Goal: Information Seeking & Learning: Check status

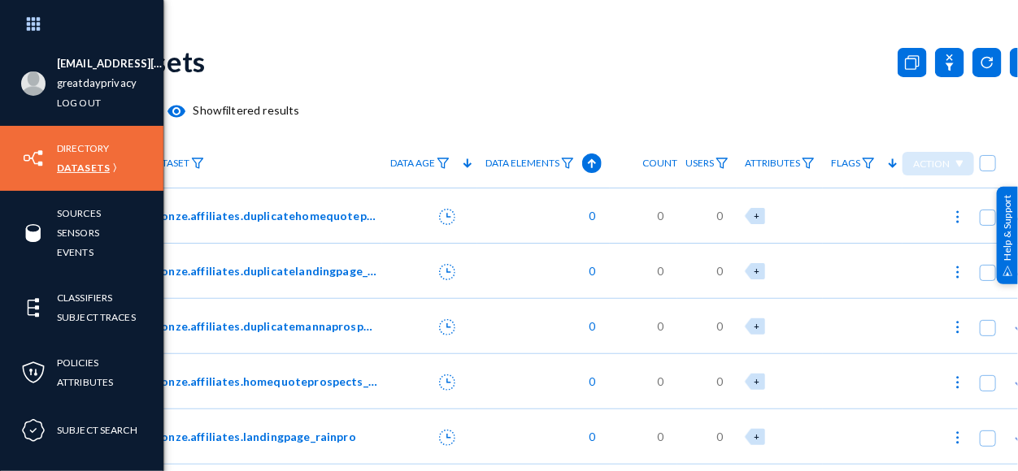
click at [89, 167] on link "Datasets" at bounding box center [83, 168] width 53 height 19
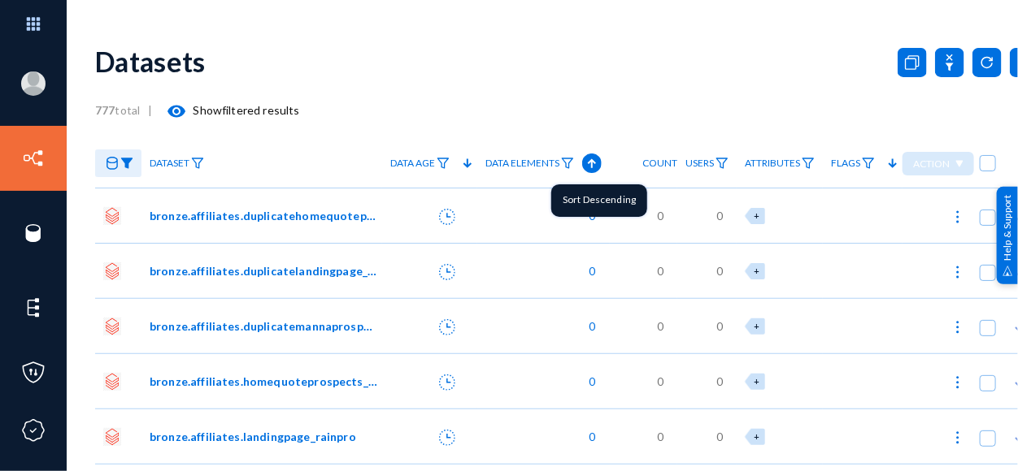
click at [586, 159] on icon at bounding box center [592, 164] width 20 height 20
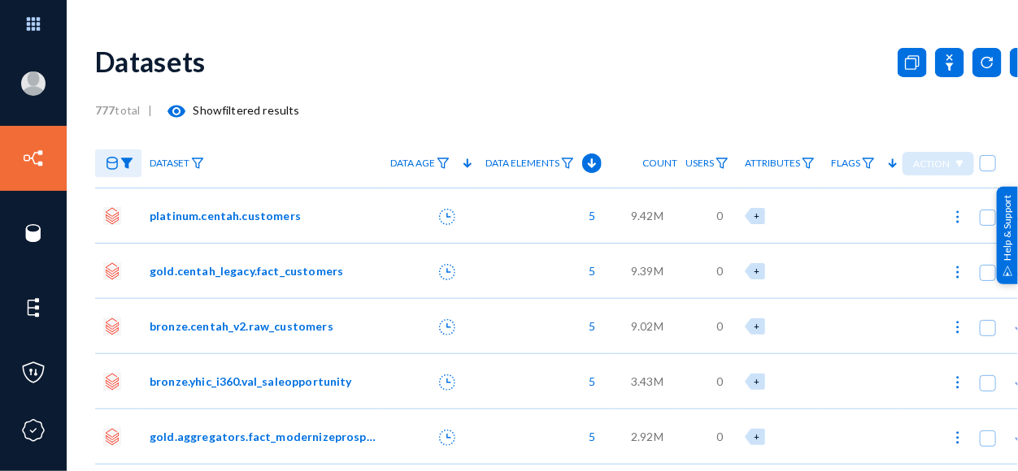
click at [272, 214] on span "platinum.centah.customers" at bounding box center [225, 215] width 151 height 17
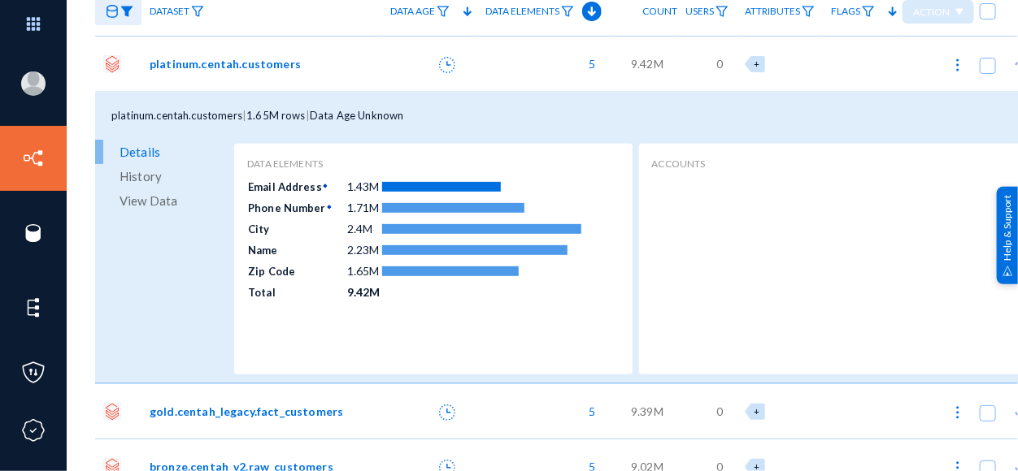
scroll to position [180, 0]
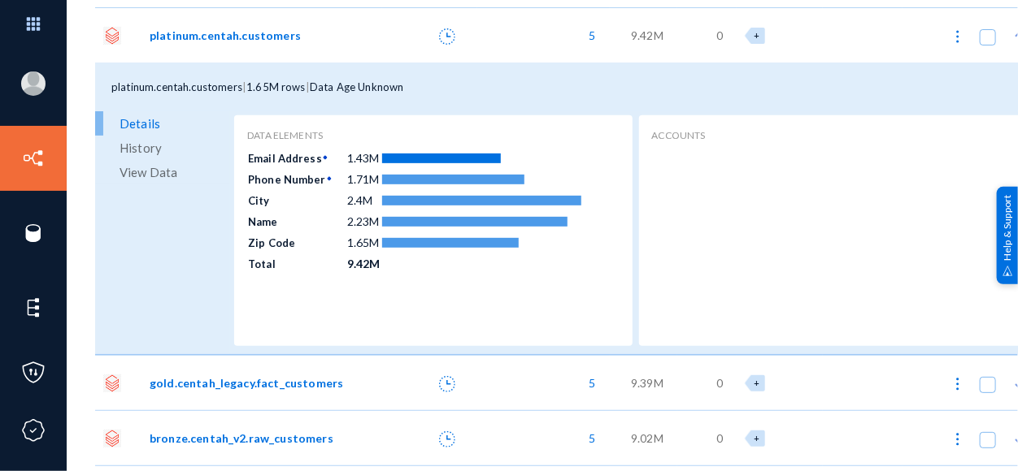
click at [133, 173] on span "View Data" at bounding box center [148, 172] width 58 height 24
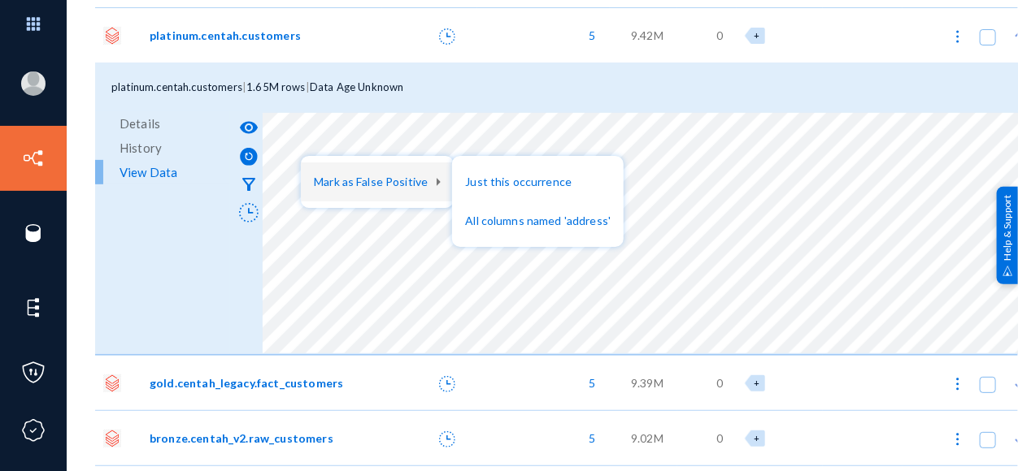
click at [413, 139] on div at bounding box center [509, 235] width 1018 height 471
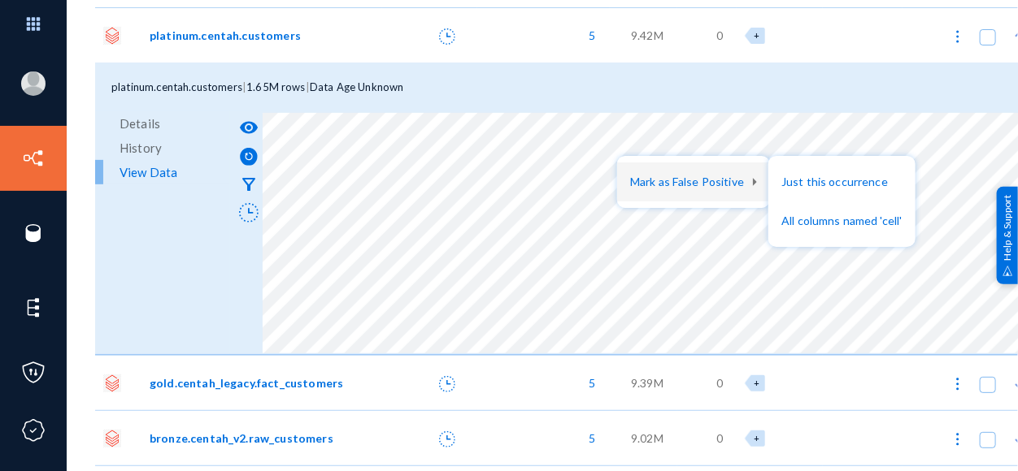
click at [706, 93] on div at bounding box center [509, 235] width 1018 height 471
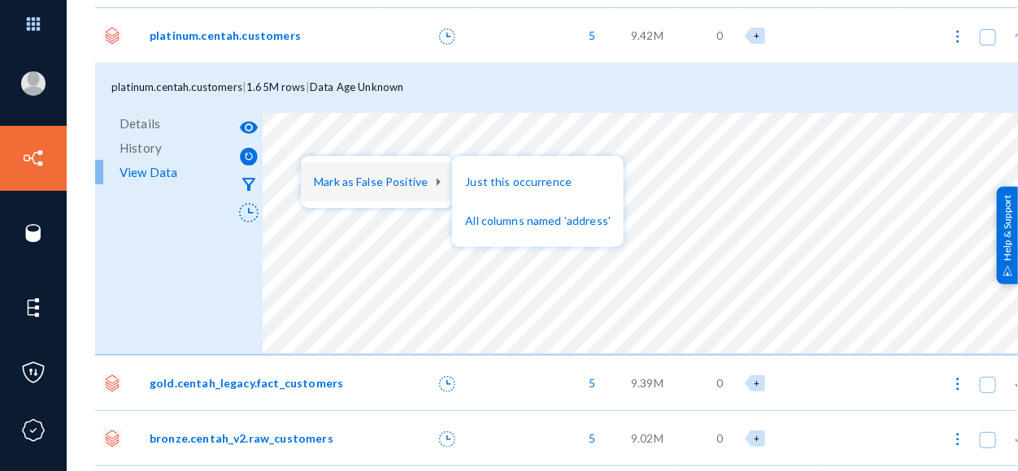
click at [374, 243] on div at bounding box center [509, 235] width 1018 height 471
click at [476, 88] on div at bounding box center [509, 235] width 1018 height 471
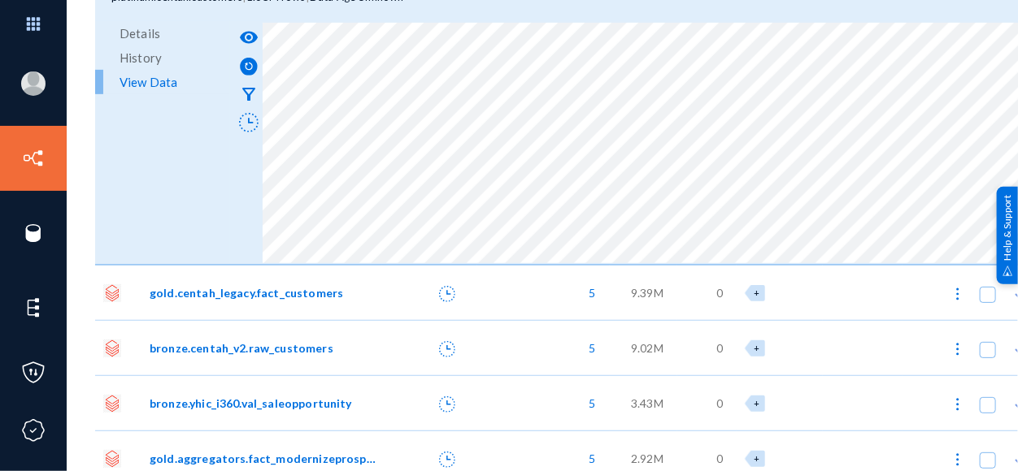
scroll to position [541, 0]
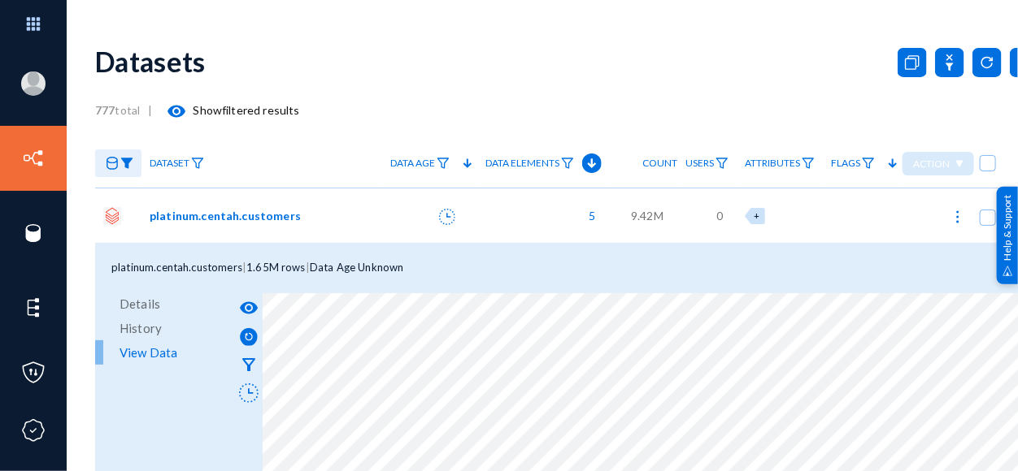
scroll to position [180, 0]
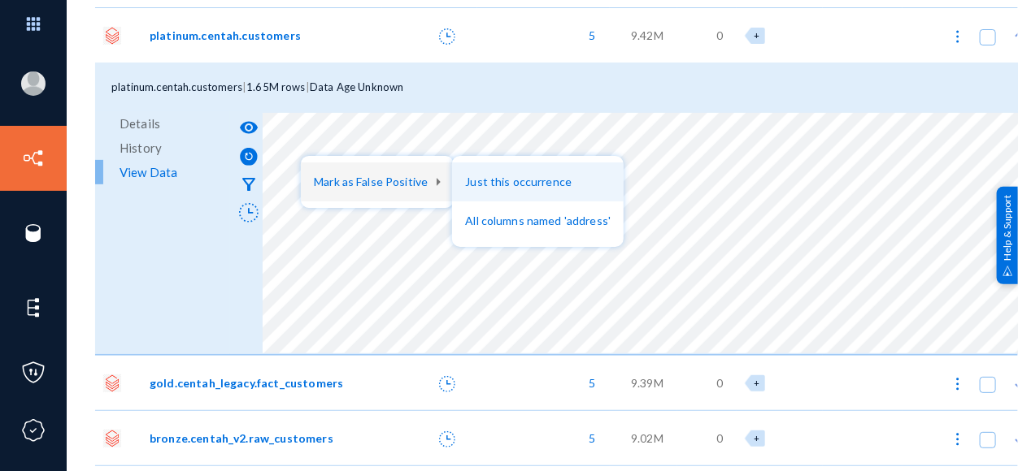
click at [499, 179] on button "Just this occurrence" at bounding box center [538, 182] width 172 height 39
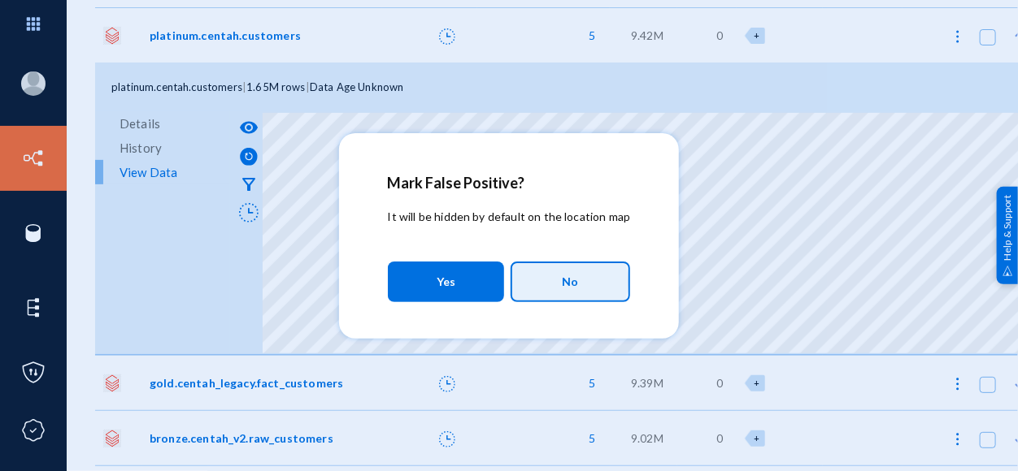
click at [545, 282] on button "No" at bounding box center [569, 282] width 119 height 41
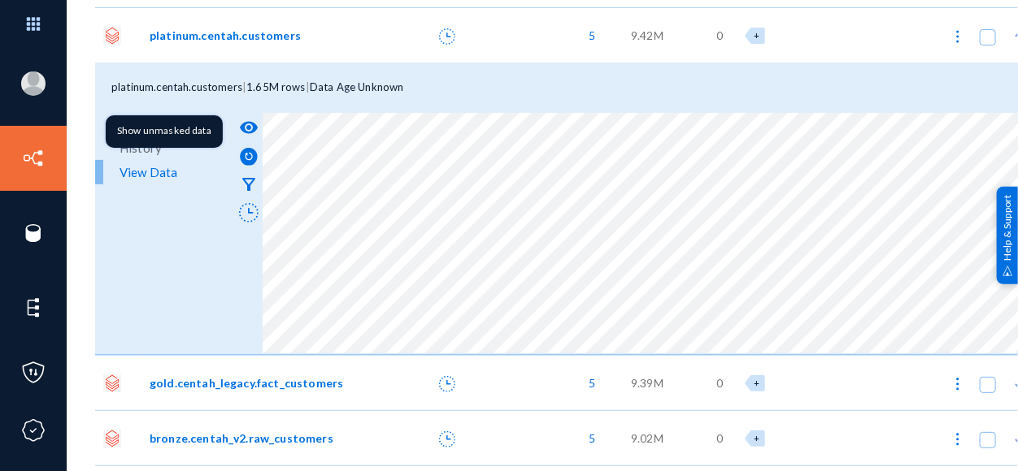
click at [258, 122] on button "visibility" at bounding box center [248, 127] width 28 height 28
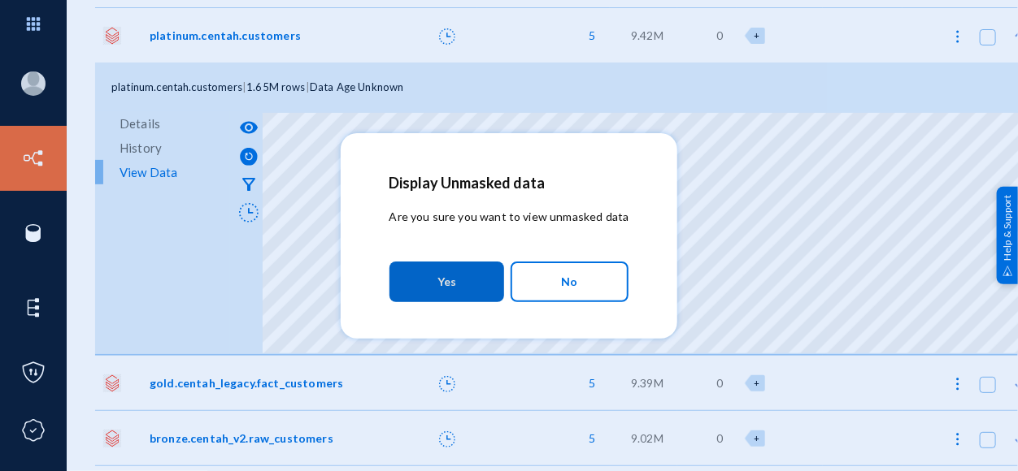
click at [435, 281] on button "Yes" at bounding box center [446, 282] width 115 height 41
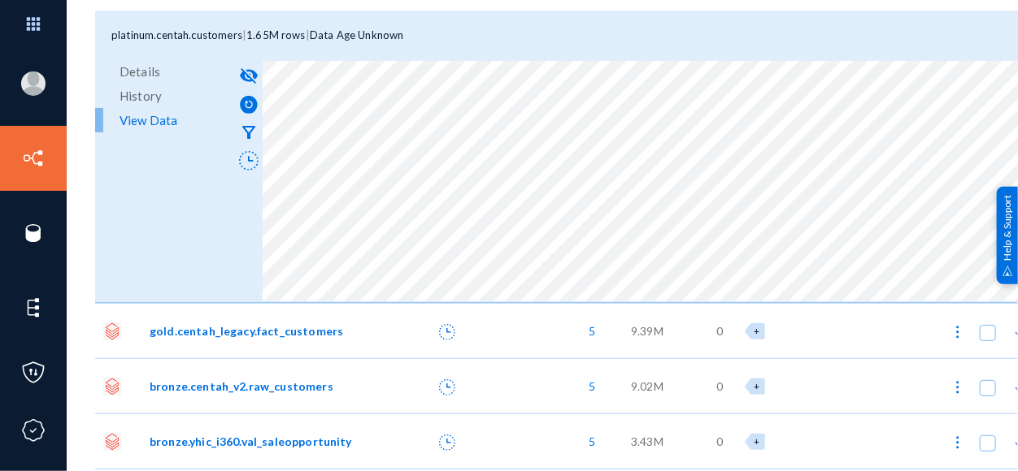
scroll to position [271, 0]
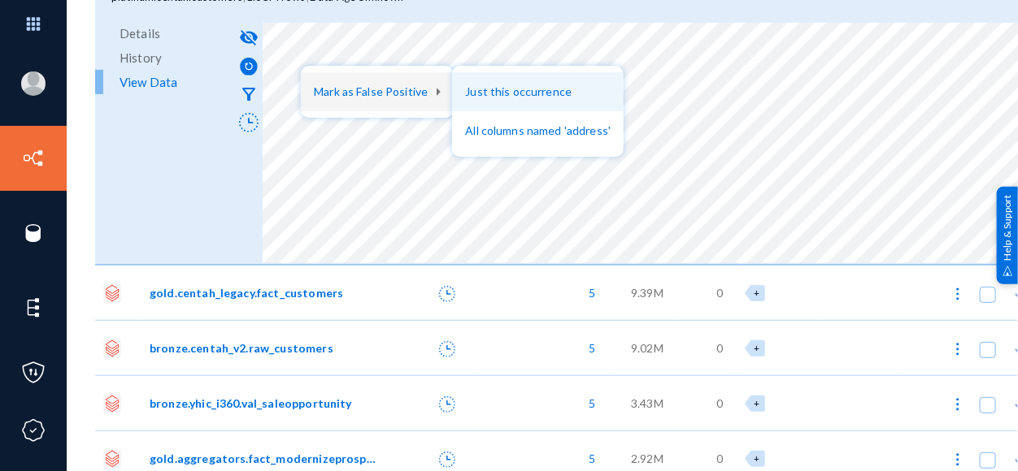
click at [504, 91] on button "Just this occurrence" at bounding box center [538, 91] width 172 height 39
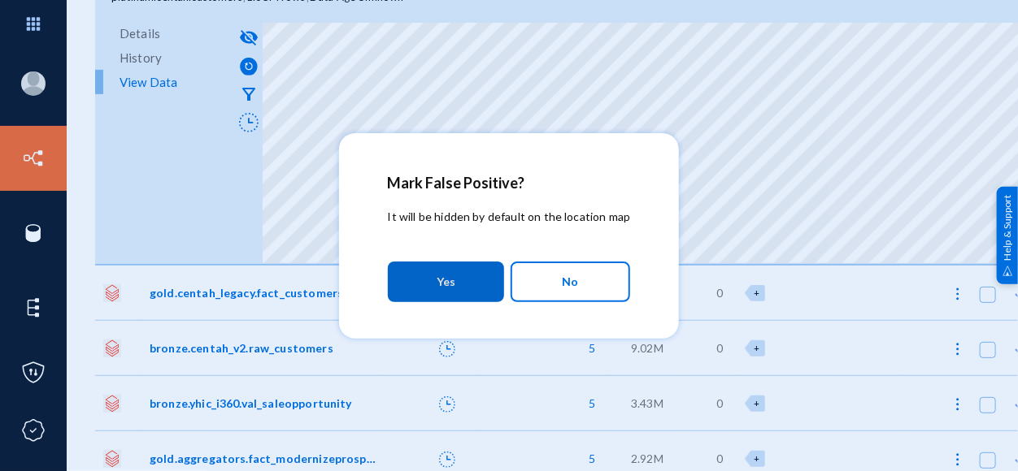
click at [445, 285] on span "Yes" at bounding box center [446, 281] width 19 height 29
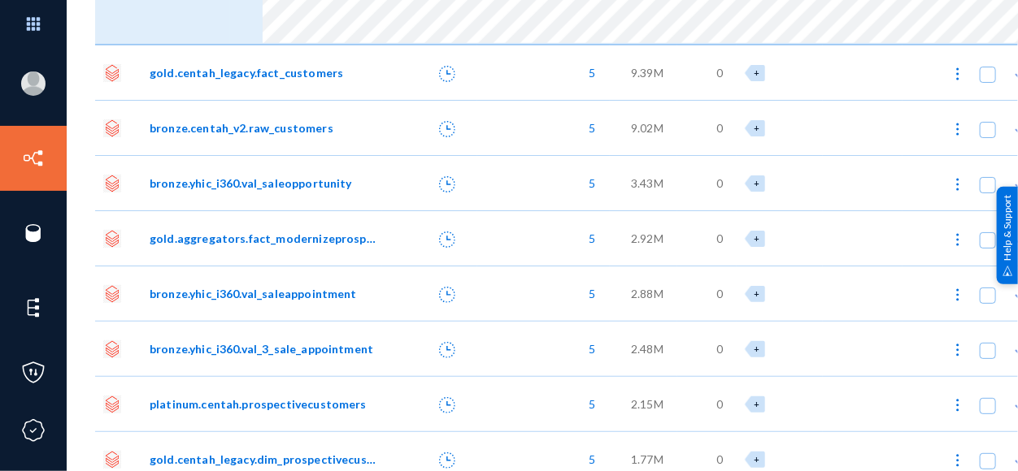
scroll to position [673, 0]
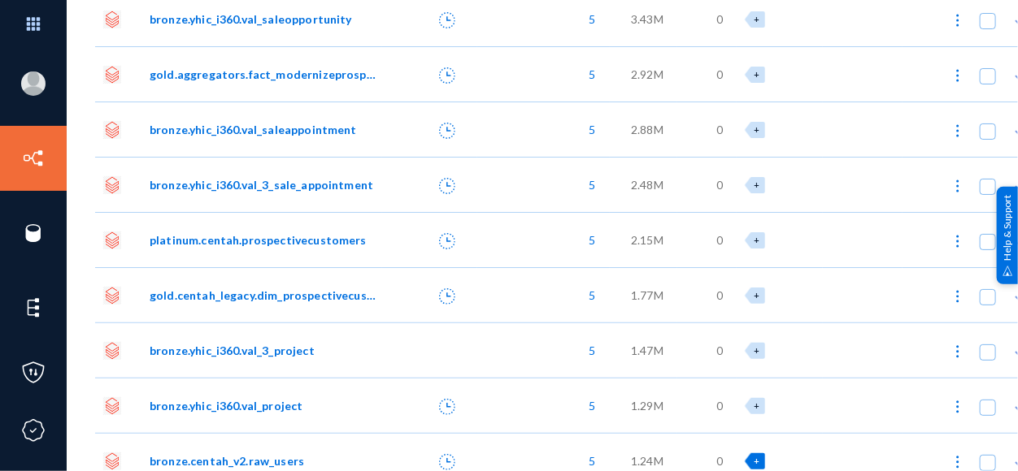
drag, startPoint x: 739, startPoint y: 463, endPoint x: 759, endPoint y: 441, distance: 30.5
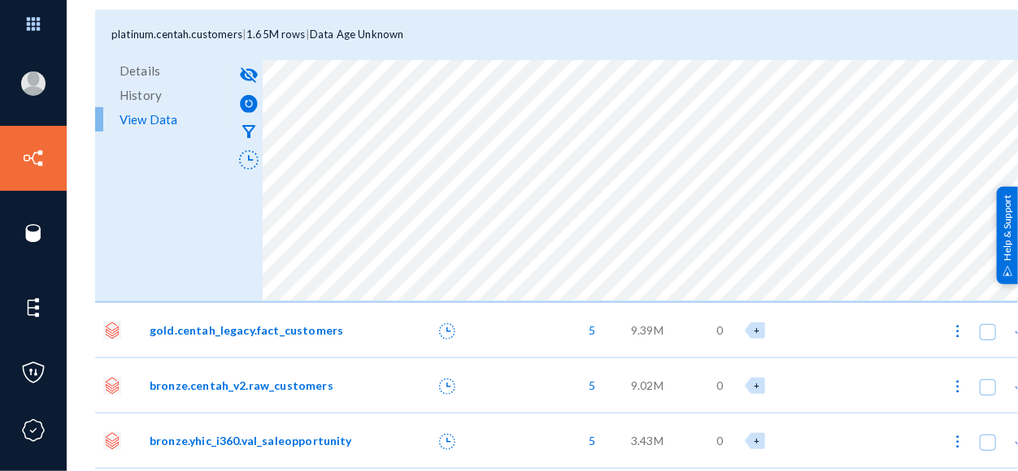
scroll to position [180, 0]
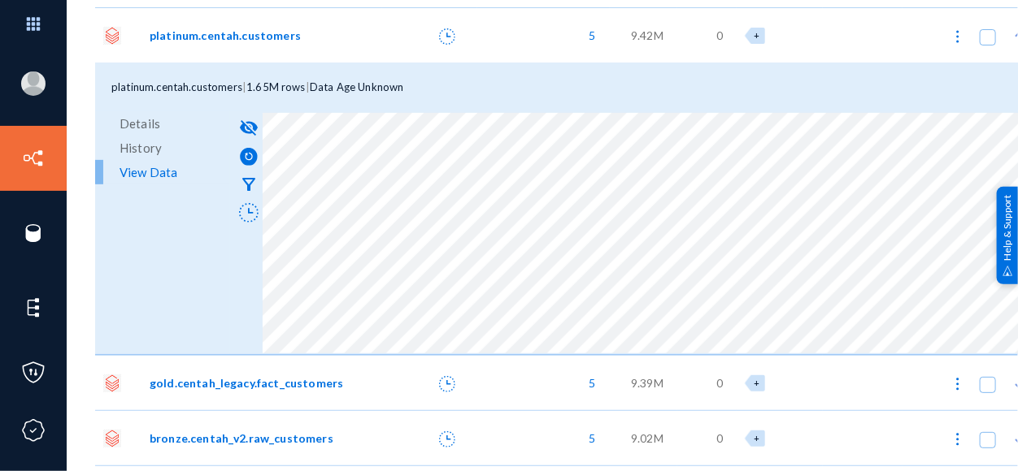
click at [93, 168] on div "[EMAIL_ADDRESS][DOMAIN_NAME] greatdayprivacy Log out Directory Datasets Sources…" at bounding box center [509, 235] width 1018 height 471
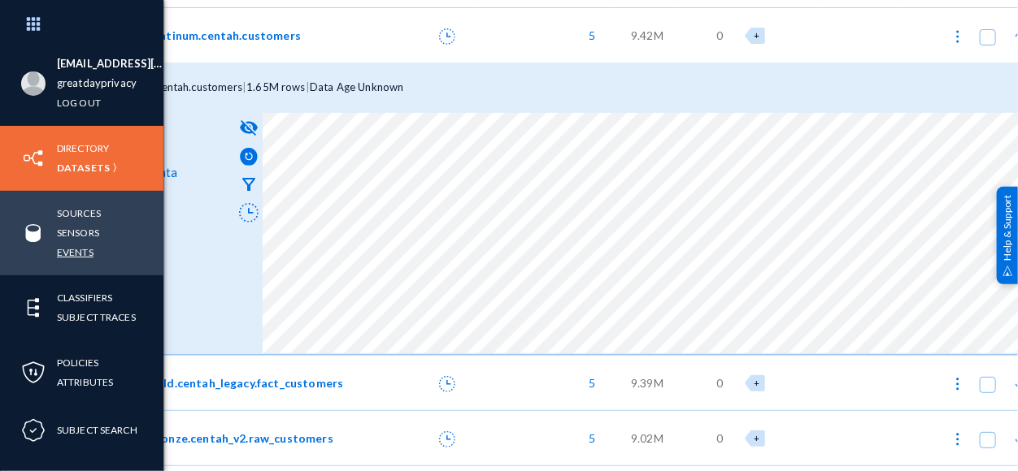
click at [77, 254] on link "Events" at bounding box center [75, 252] width 37 height 19
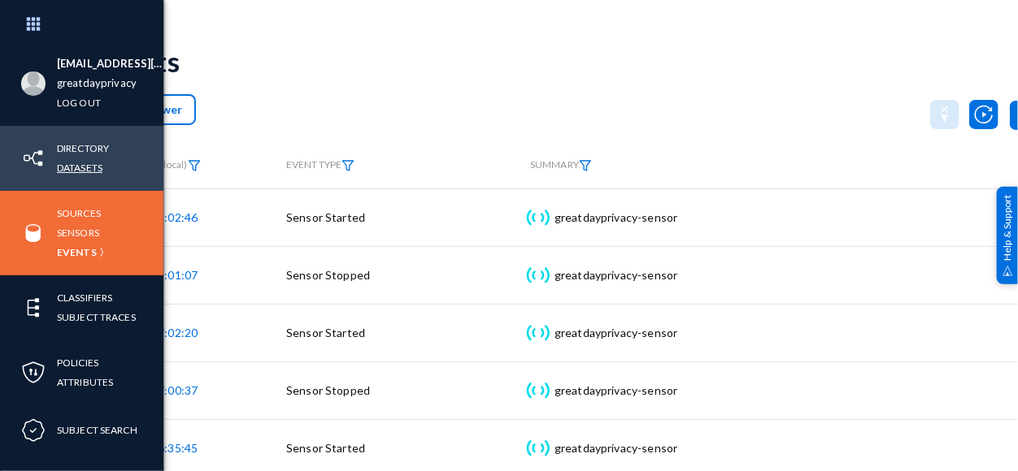
click at [85, 166] on link "Datasets" at bounding box center [80, 168] width 46 height 19
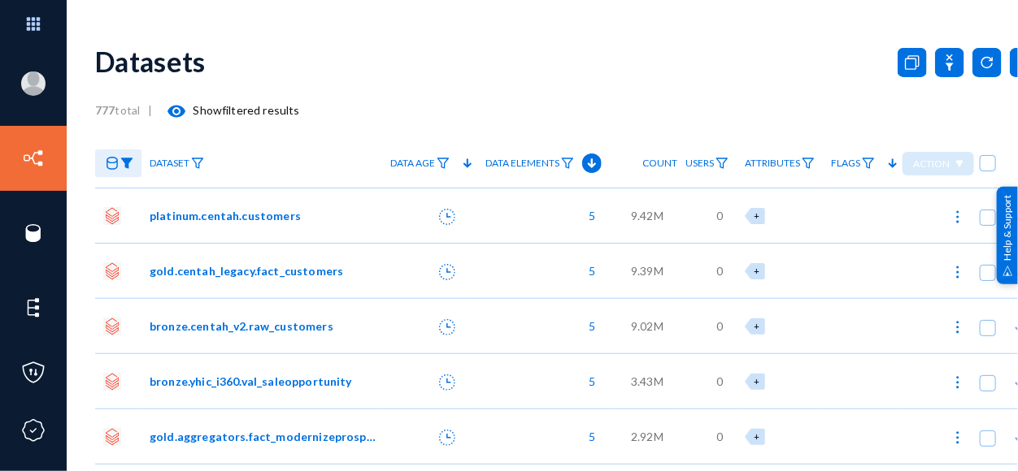
click at [175, 216] on span "platinum.centah.customers" at bounding box center [225, 215] width 151 height 17
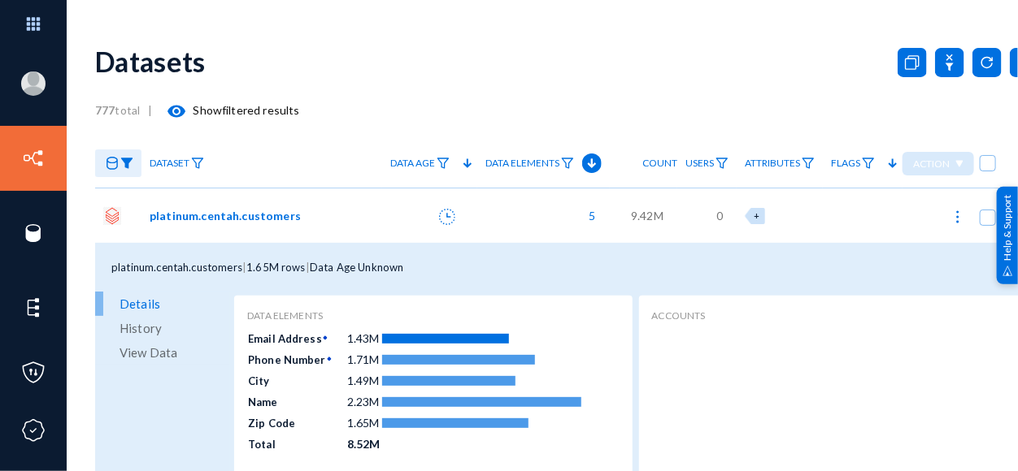
click at [159, 354] on span "View Data" at bounding box center [148, 353] width 58 height 24
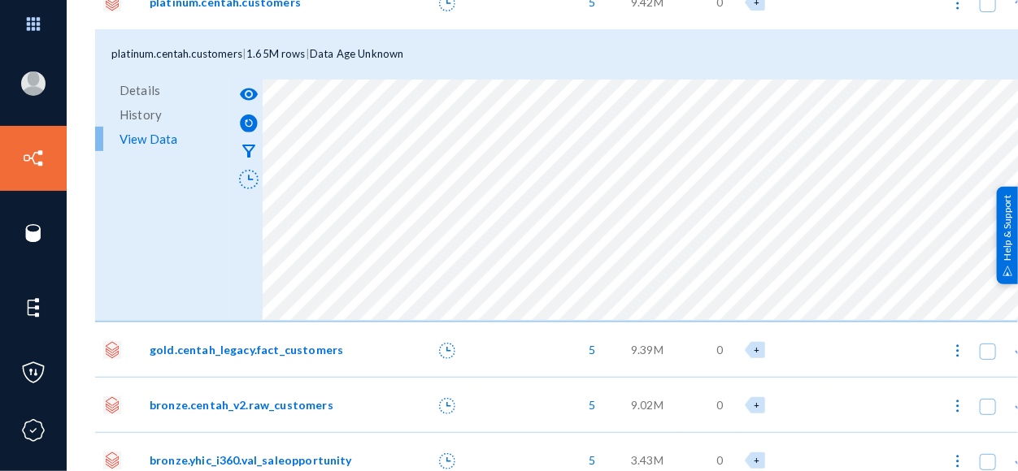
scroll to position [271, 0]
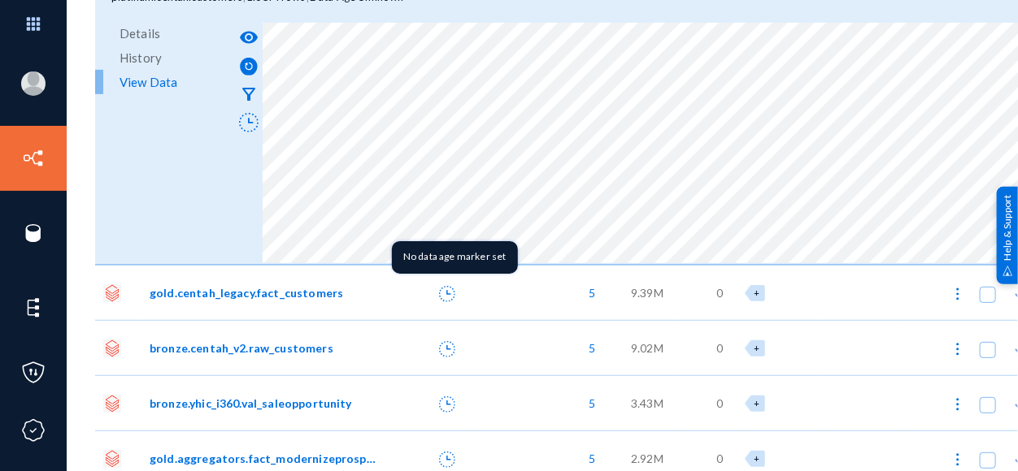
drag, startPoint x: 384, startPoint y: 259, endPoint x: 416, endPoint y: 261, distance: 32.6
click at [416, 261] on mat-tooltip-component "No data age marker set" at bounding box center [454, 257] width 149 height 55
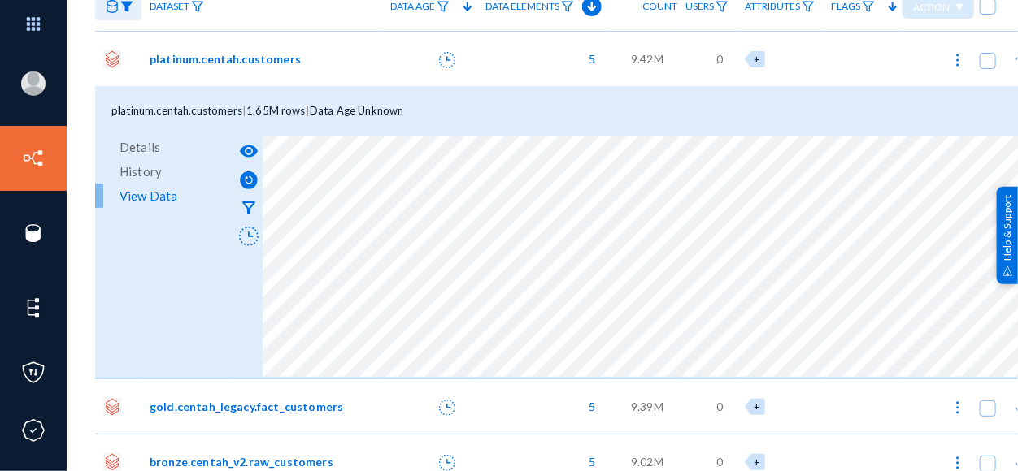
scroll to position [89, 0]
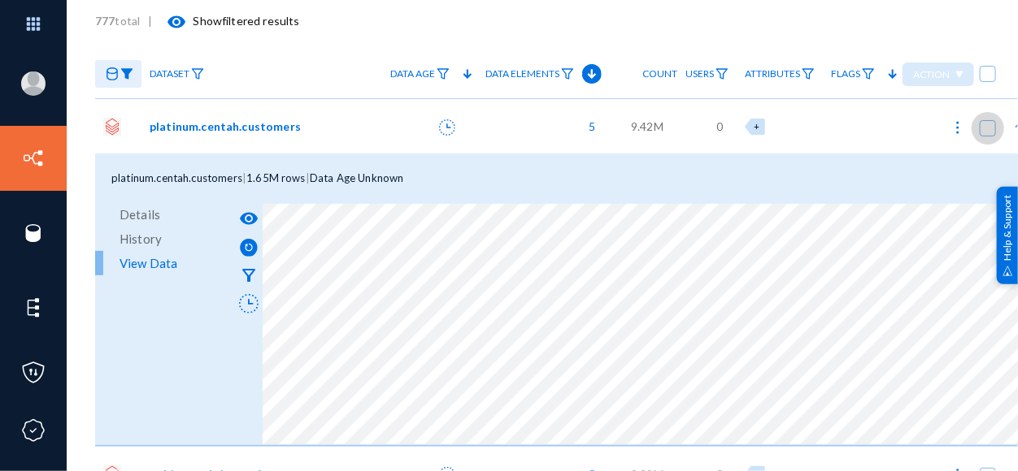
click at [985, 128] on span at bounding box center [988, 128] width 16 height 16
click at [987, 136] on input "checkbox" at bounding box center [988, 137] width 2 height 2
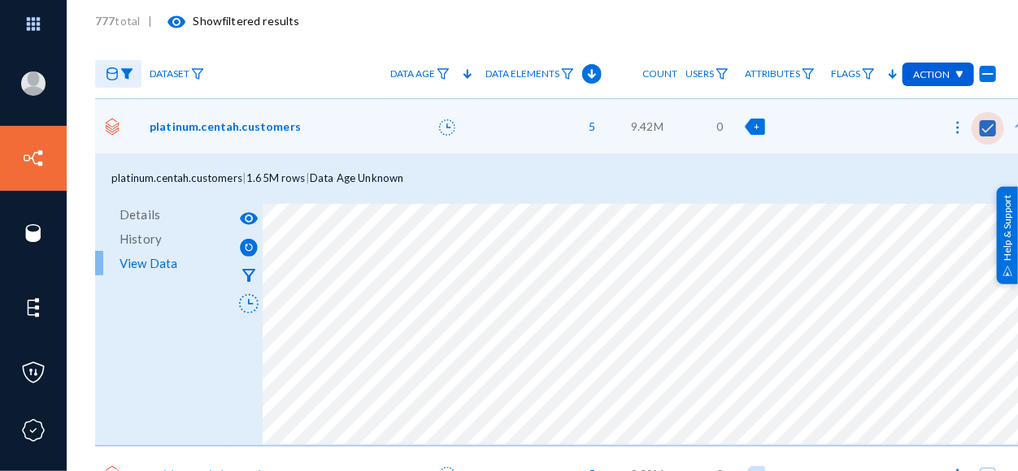
click at [985, 128] on span at bounding box center [988, 128] width 16 height 16
click at [987, 136] on input "checkbox" at bounding box center [988, 137] width 2 height 2
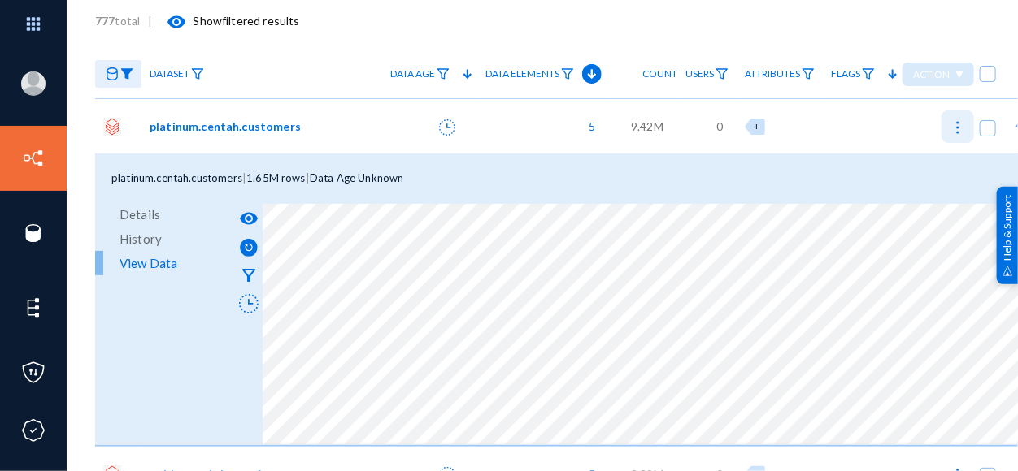
click at [962, 128] on img at bounding box center [957, 127] width 16 height 16
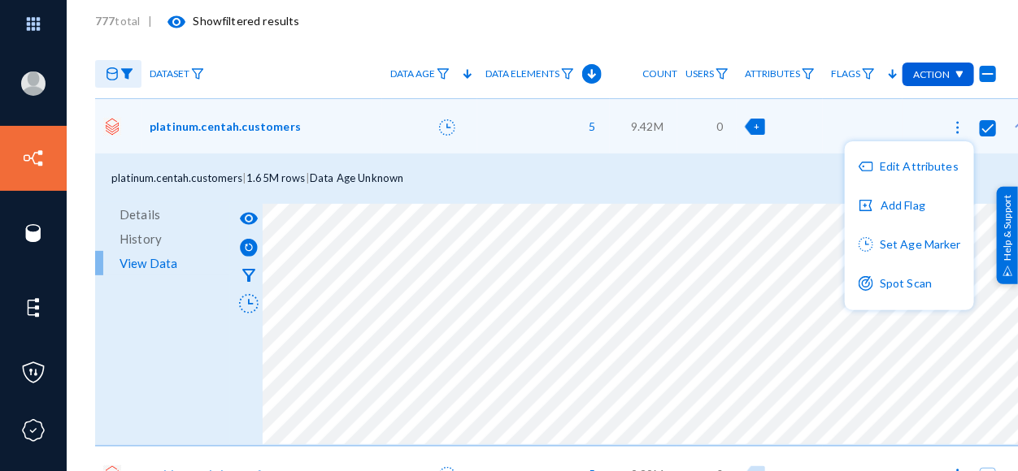
click at [988, 125] on div at bounding box center [509, 235] width 1018 height 471
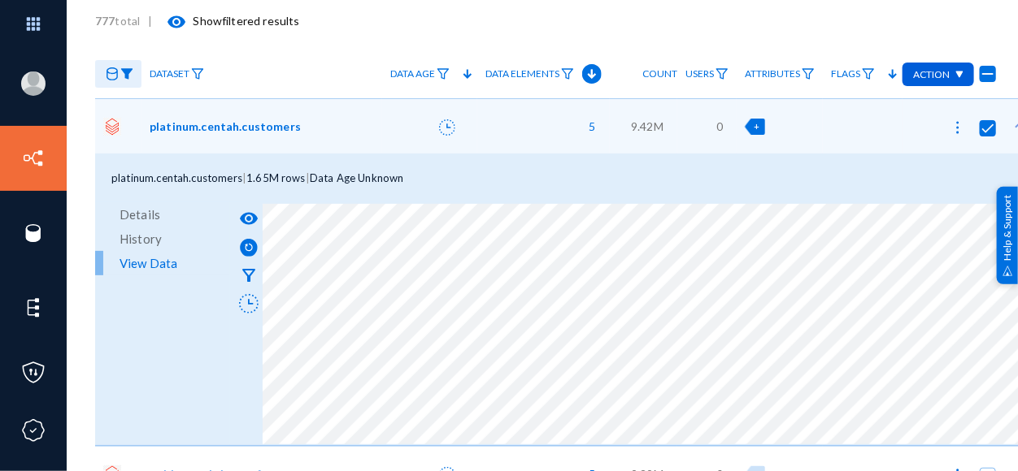
click at [988, 125] on span at bounding box center [988, 128] width 16 height 16
click at [988, 136] on input "checkbox" at bounding box center [988, 137] width 2 height 2
checkbox input "false"
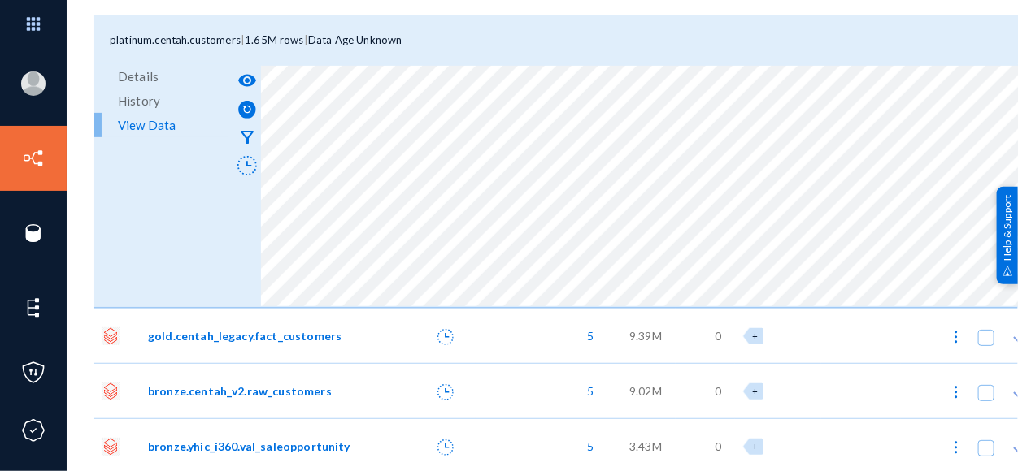
scroll to position [0, 55]
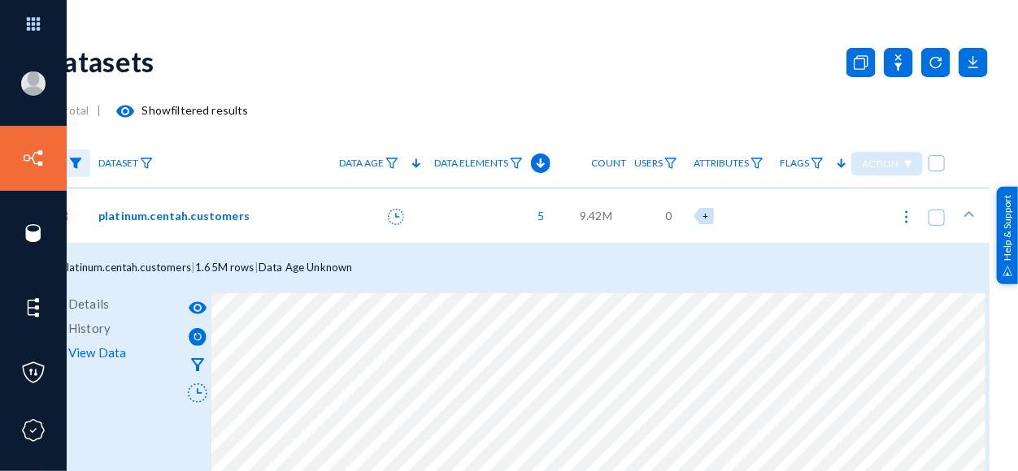
click at [706, 111] on div "777 total | visibility Show filtered results" at bounding box center [516, 110] width 945 height 33
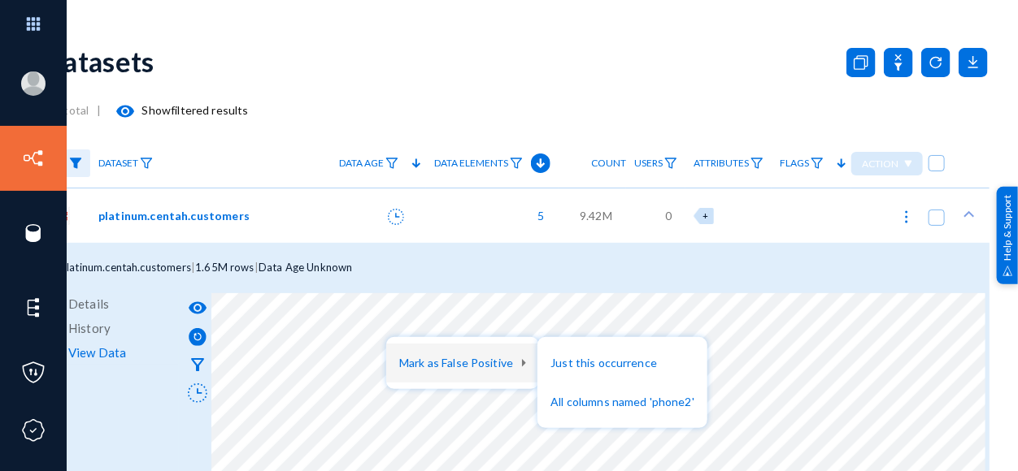
drag, startPoint x: 567, startPoint y: 468, endPoint x: 244, endPoint y: 468, distance: 322.7
click at [257, 471] on html "[EMAIL_ADDRESS][DOMAIN_NAME] greatdayprivacy Log out Directory Datasets Sources…" at bounding box center [509, 235] width 1018 height 471
click at [329, 80] on div at bounding box center [509, 235] width 1018 height 471
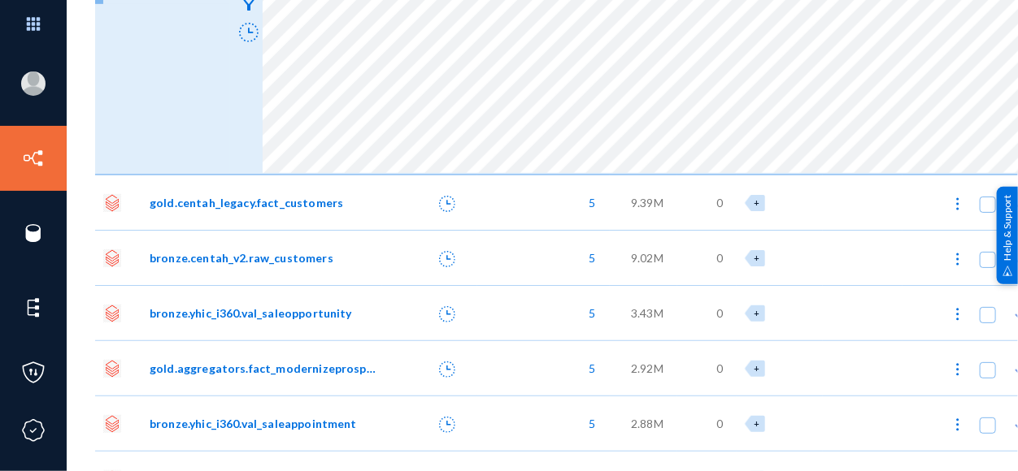
scroll to position [89, 0]
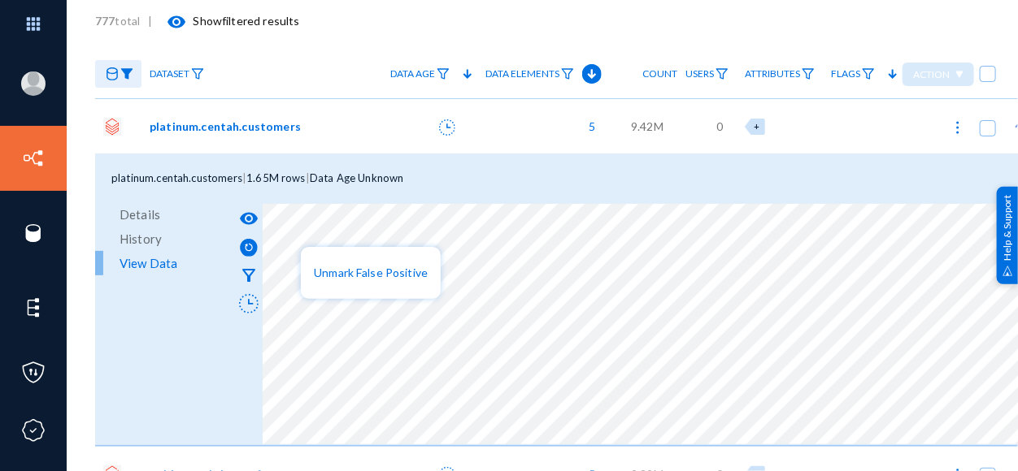
click at [348, 63] on div at bounding box center [509, 235] width 1018 height 471
